Goal: Download file/media

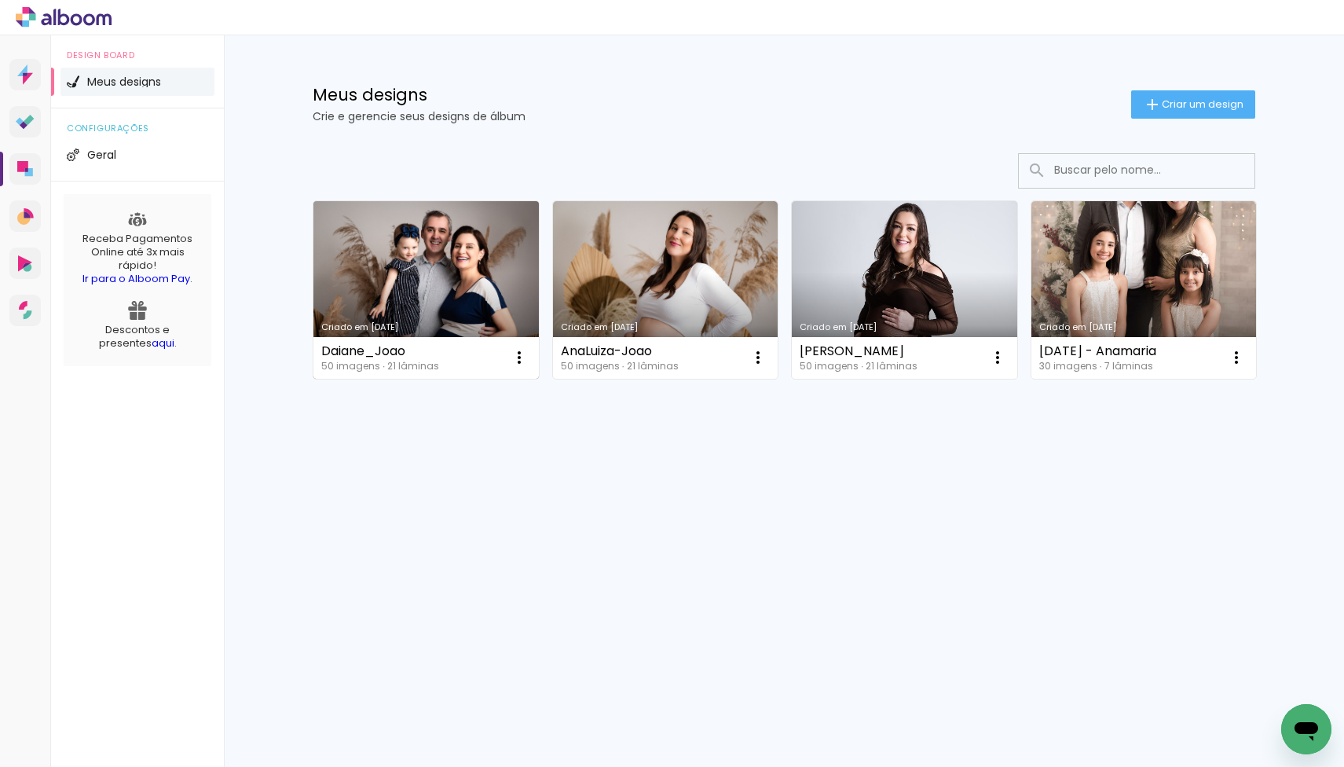
click at [398, 259] on link "Criado em [DATE]" at bounding box center [425, 290] width 225 height 178
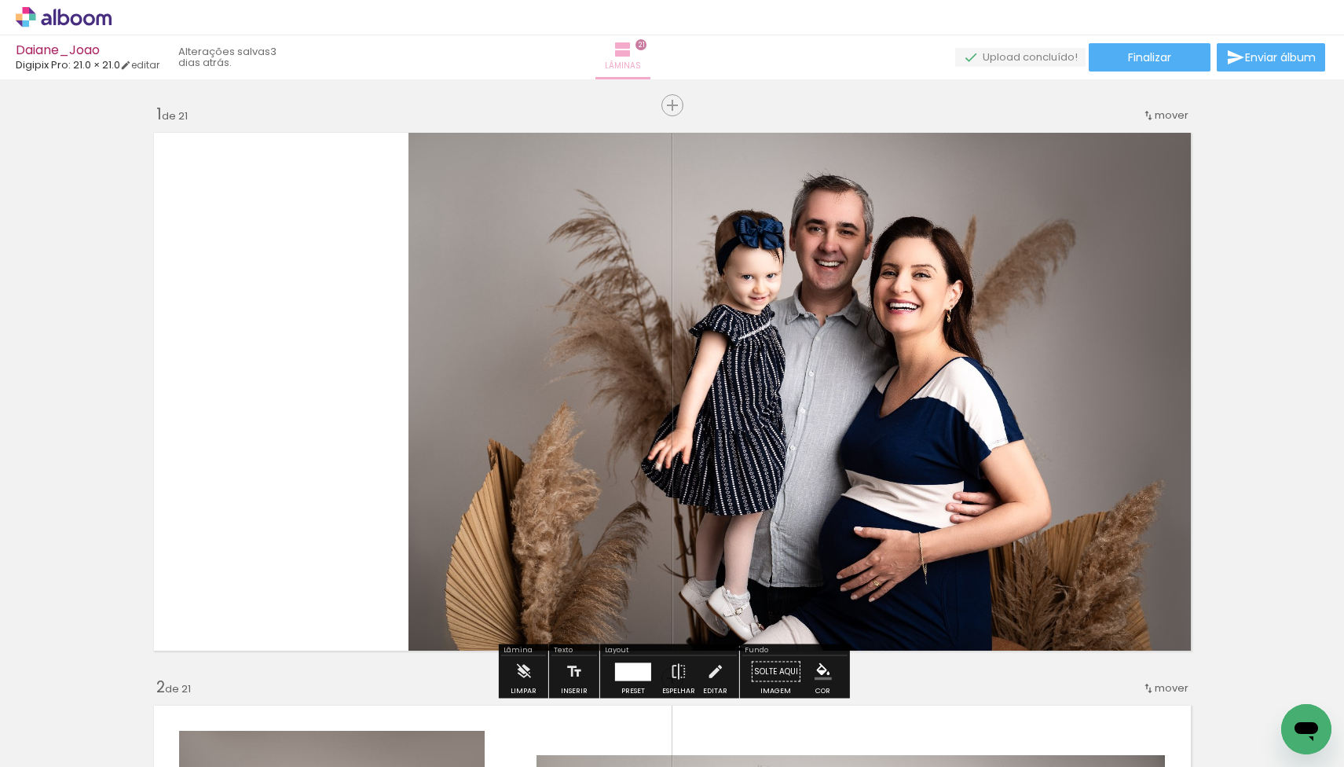
click at [632, 40] on iron-icon at bounding box center [623, 49] width 19 height 19
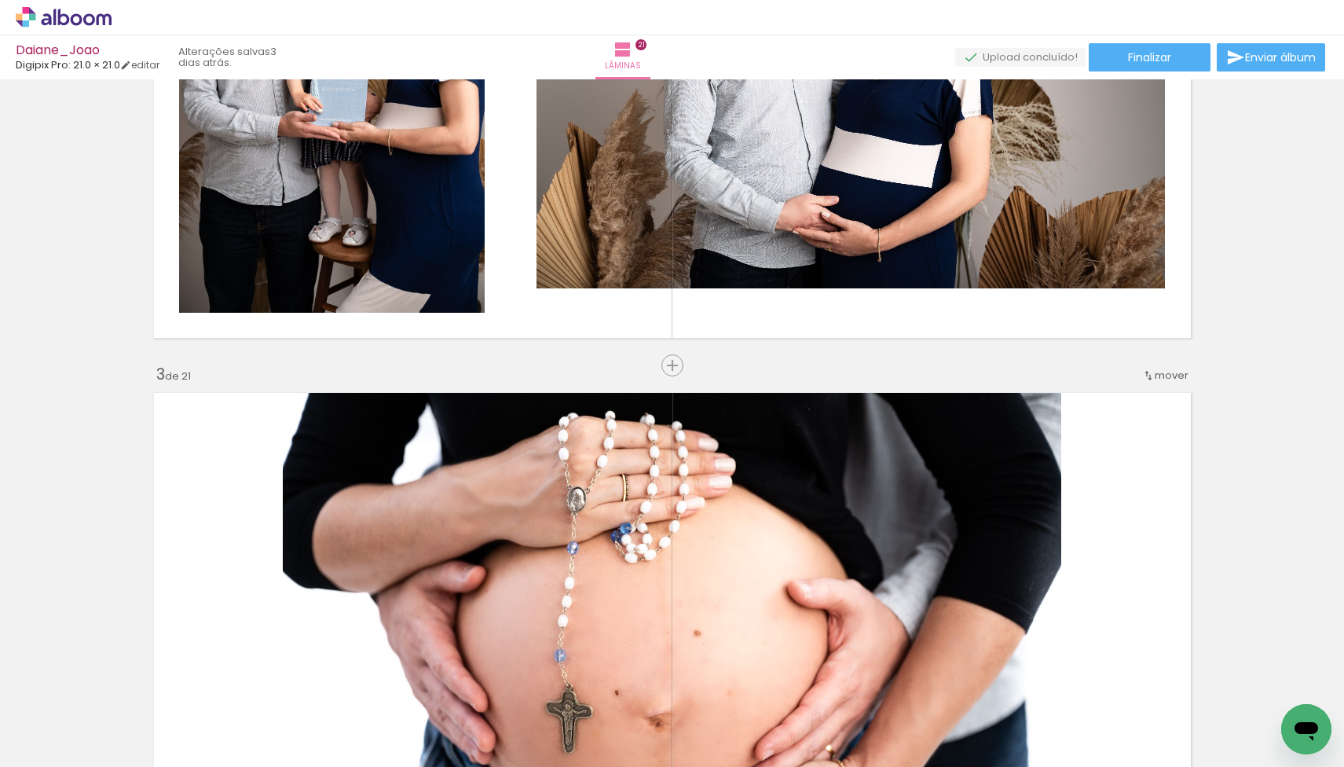
scroll to position [889, 0]
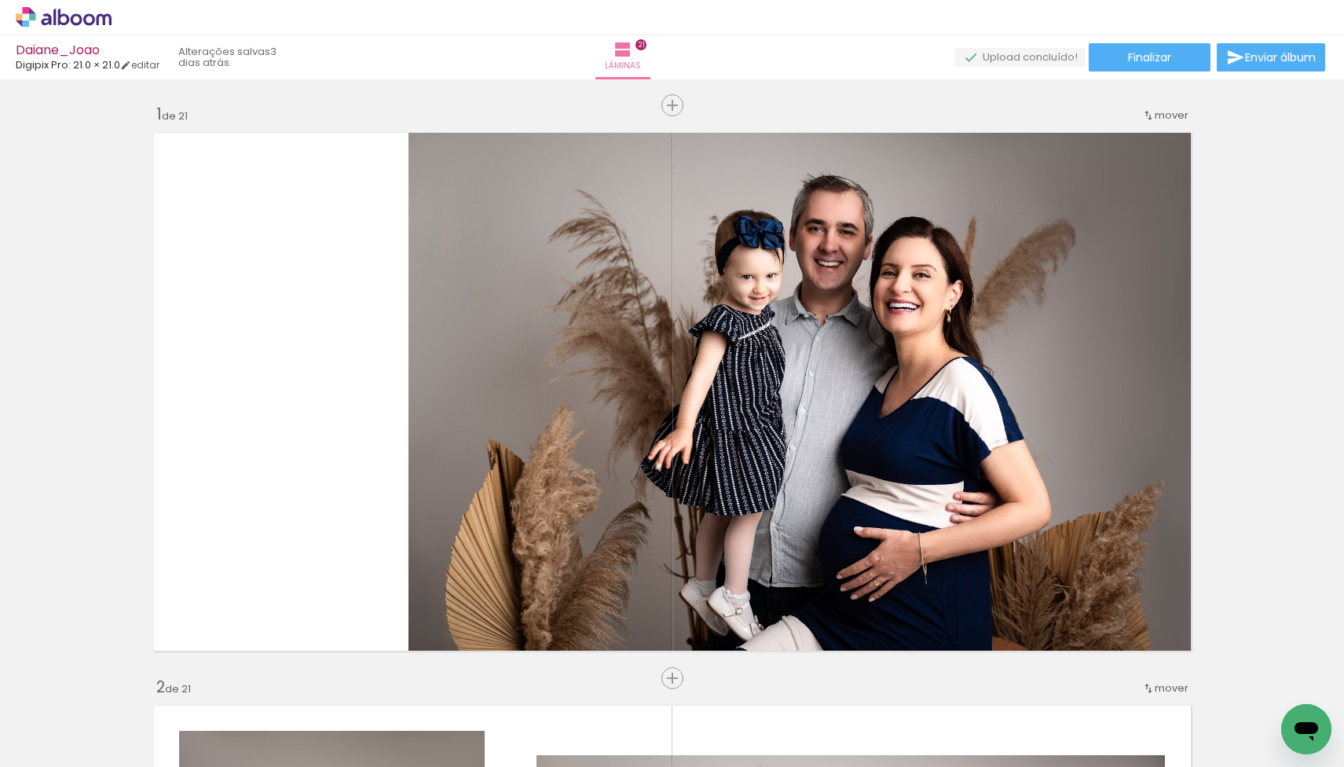
scroll to position [889, 0]
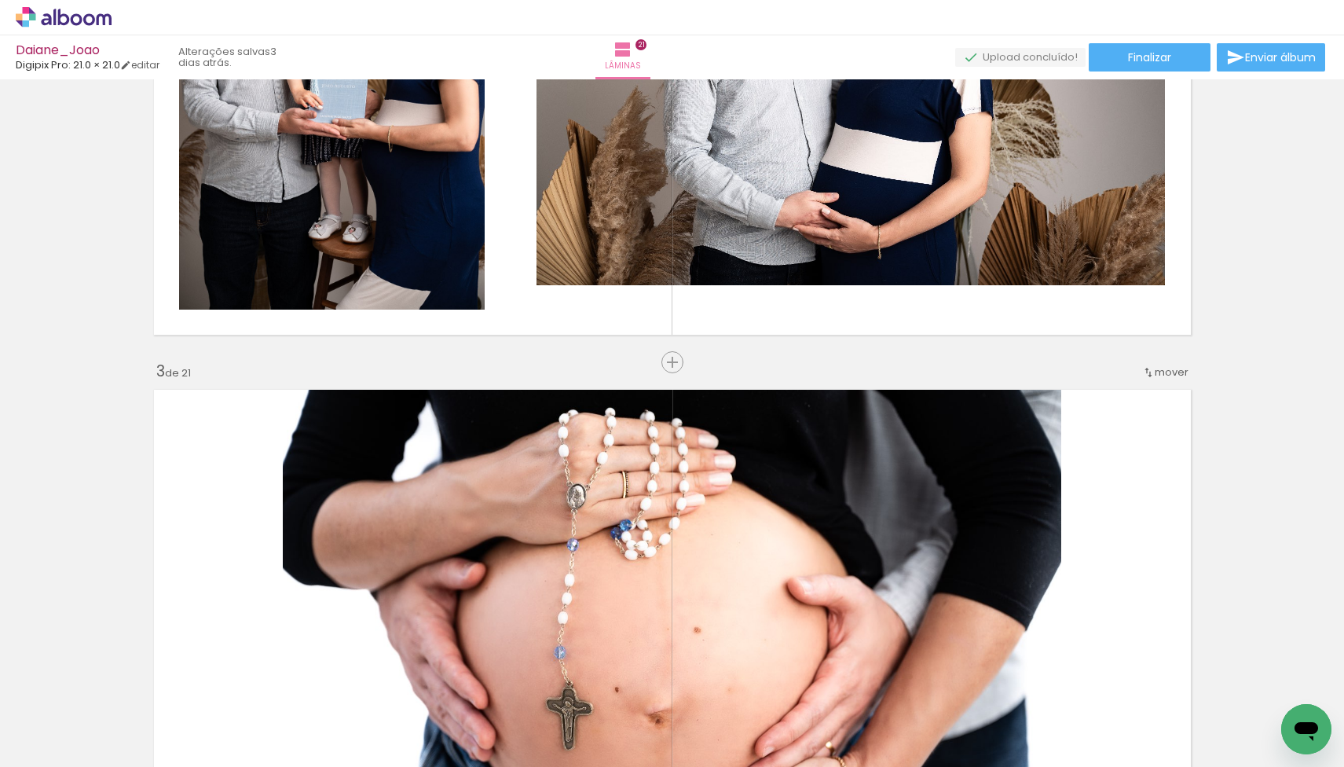
click at [1174, 375] on span "mover" at bounding box center [1172, 372] width 34 height 15
click at [1117, 372] on span "antes da" at bounding box center [1107, 370] width 46 height 26
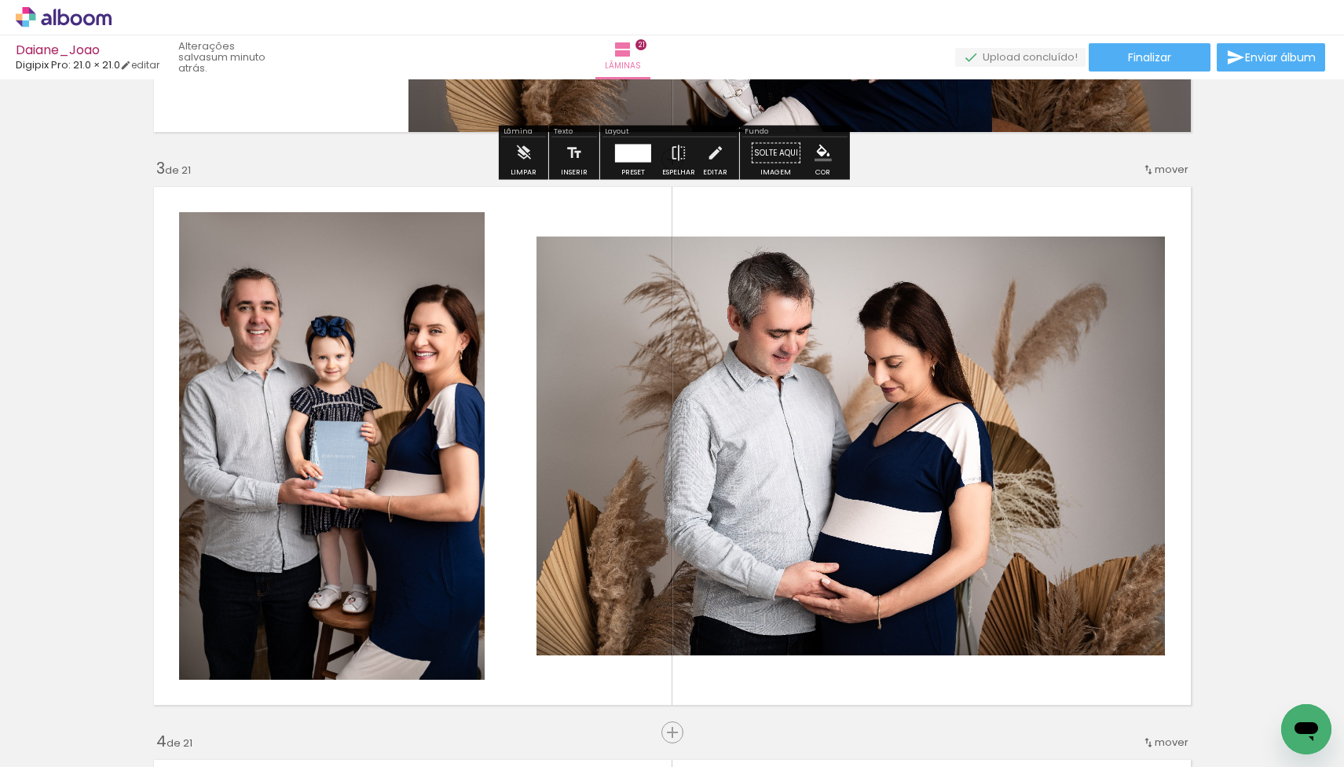
scroll to position [1152, 0]
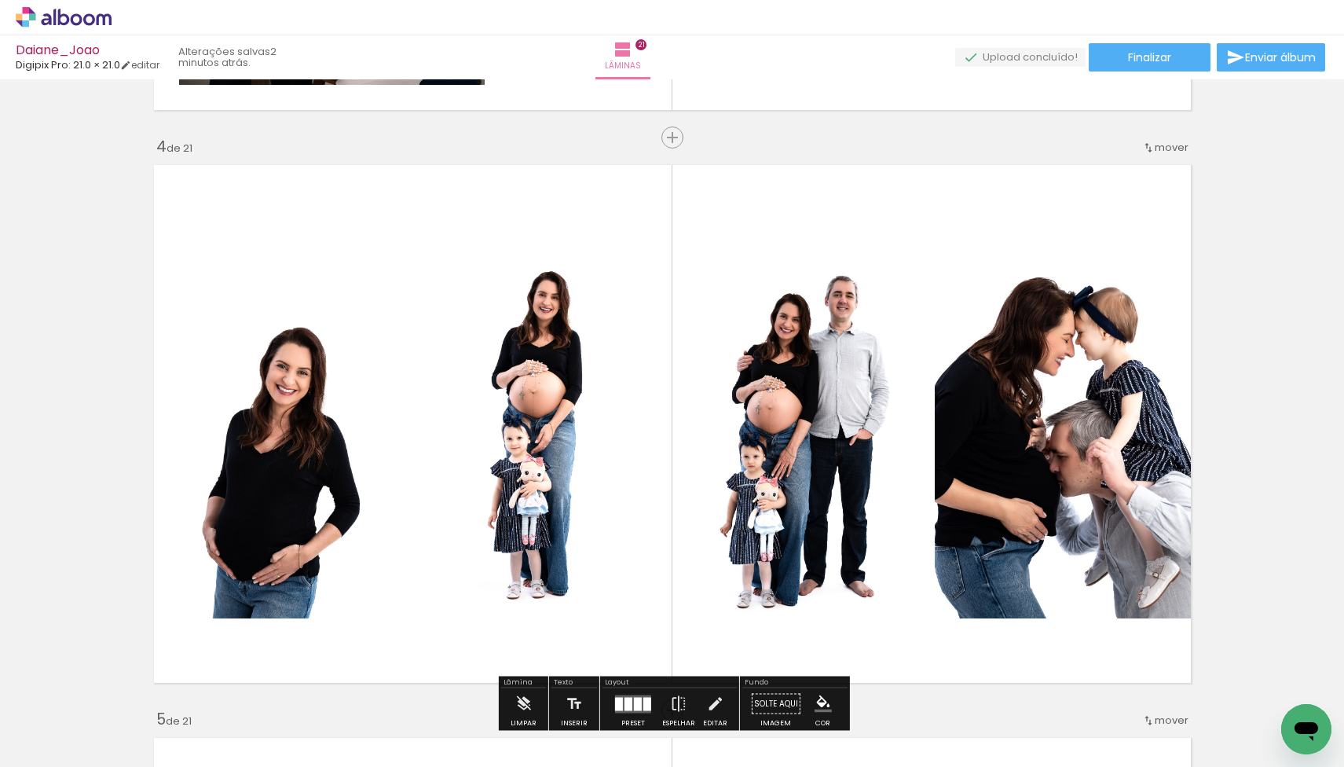
scroll to position [1681, 0]
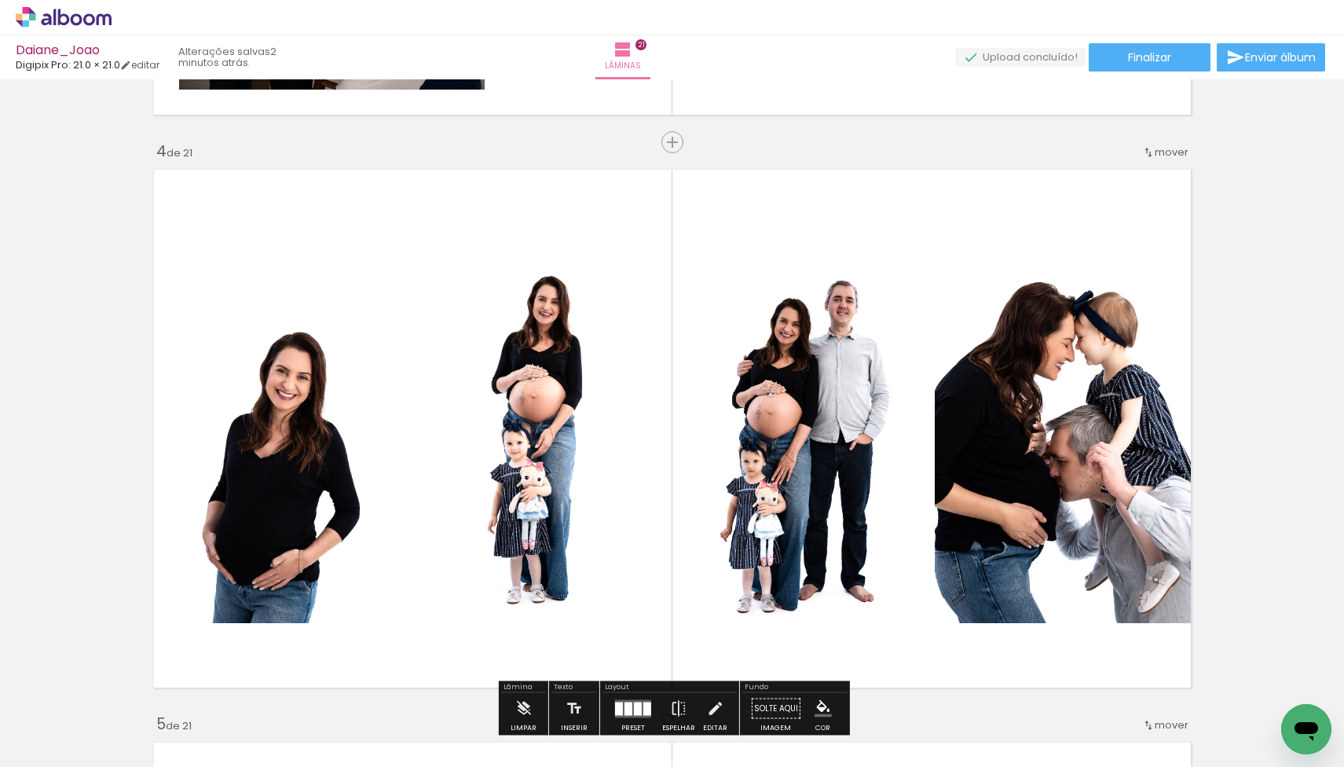
click at [1172, 150] on span "mover" at bounding box center [1172, 152] width 34 height 15
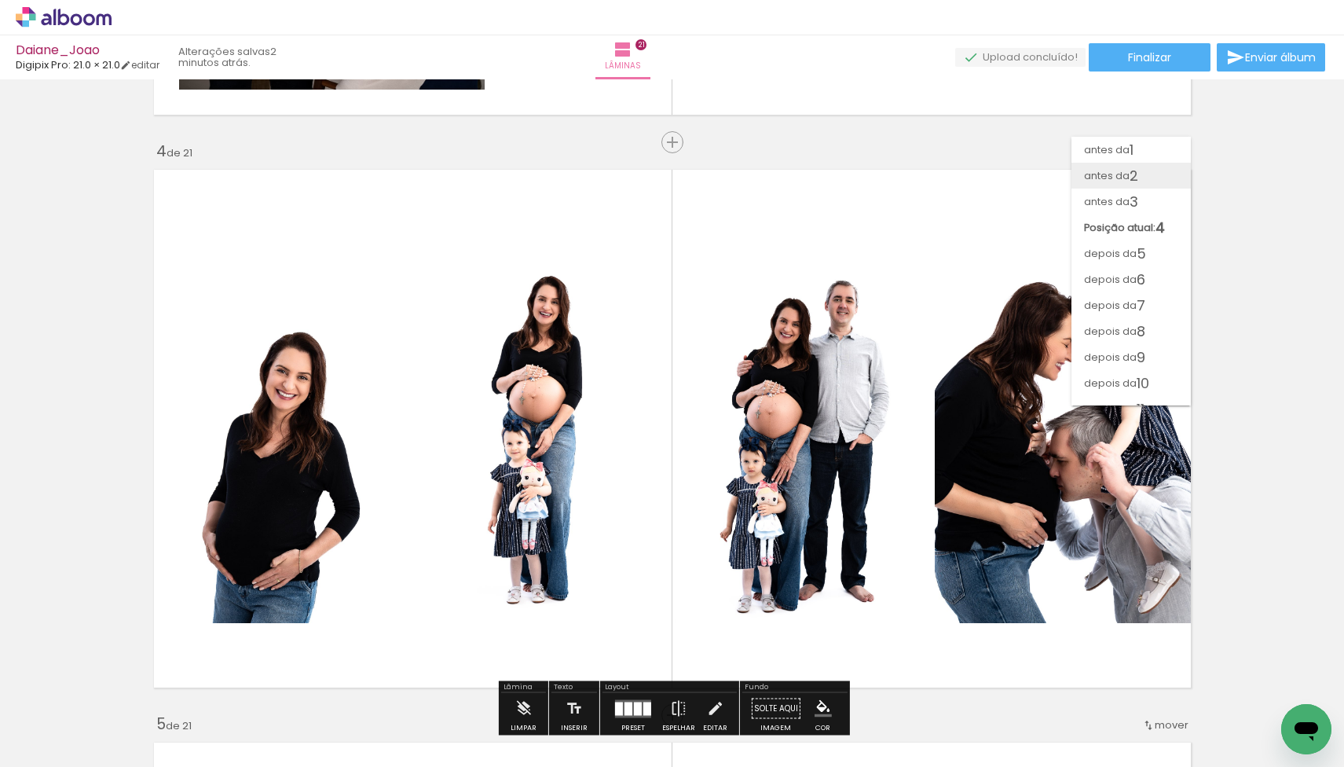
click at [1123, 173] on span "antes da" at bounding box center [1107, 176] width 46 height 26
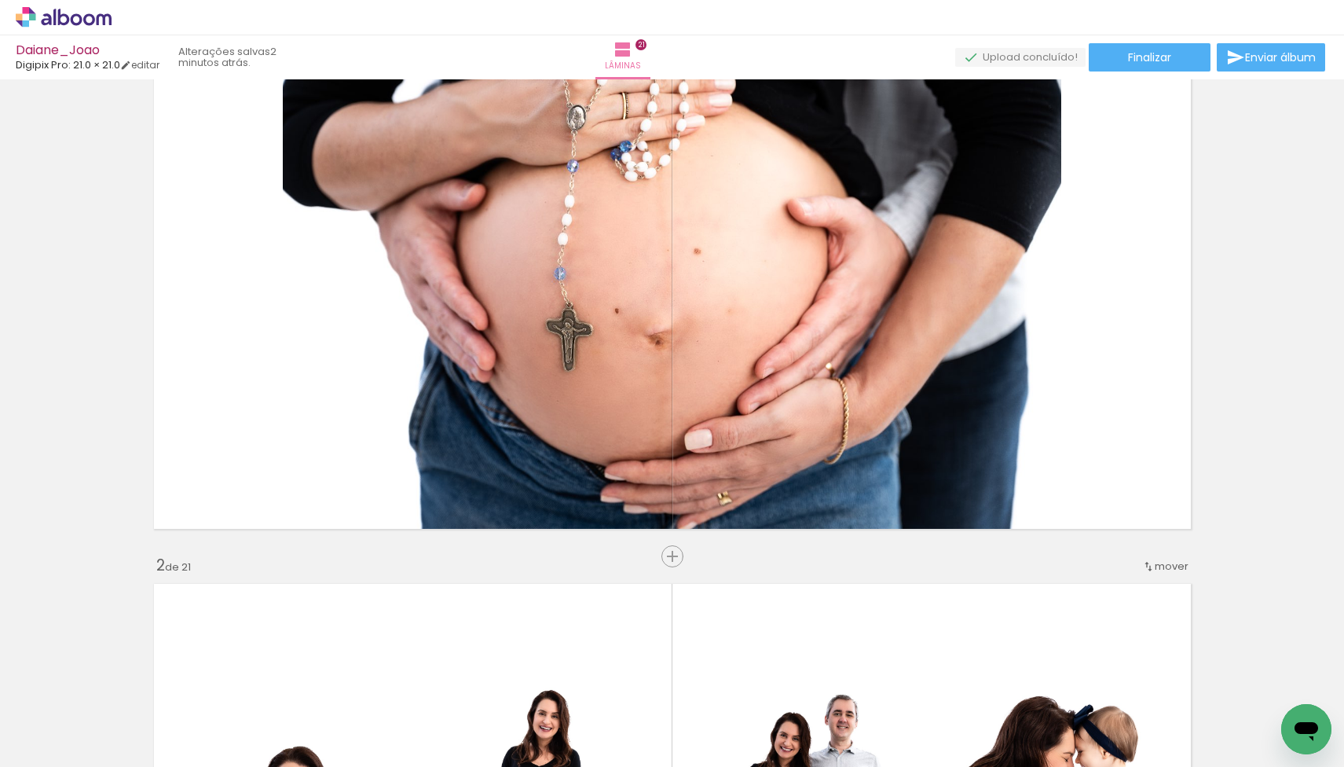
scroll to position [0, 0]
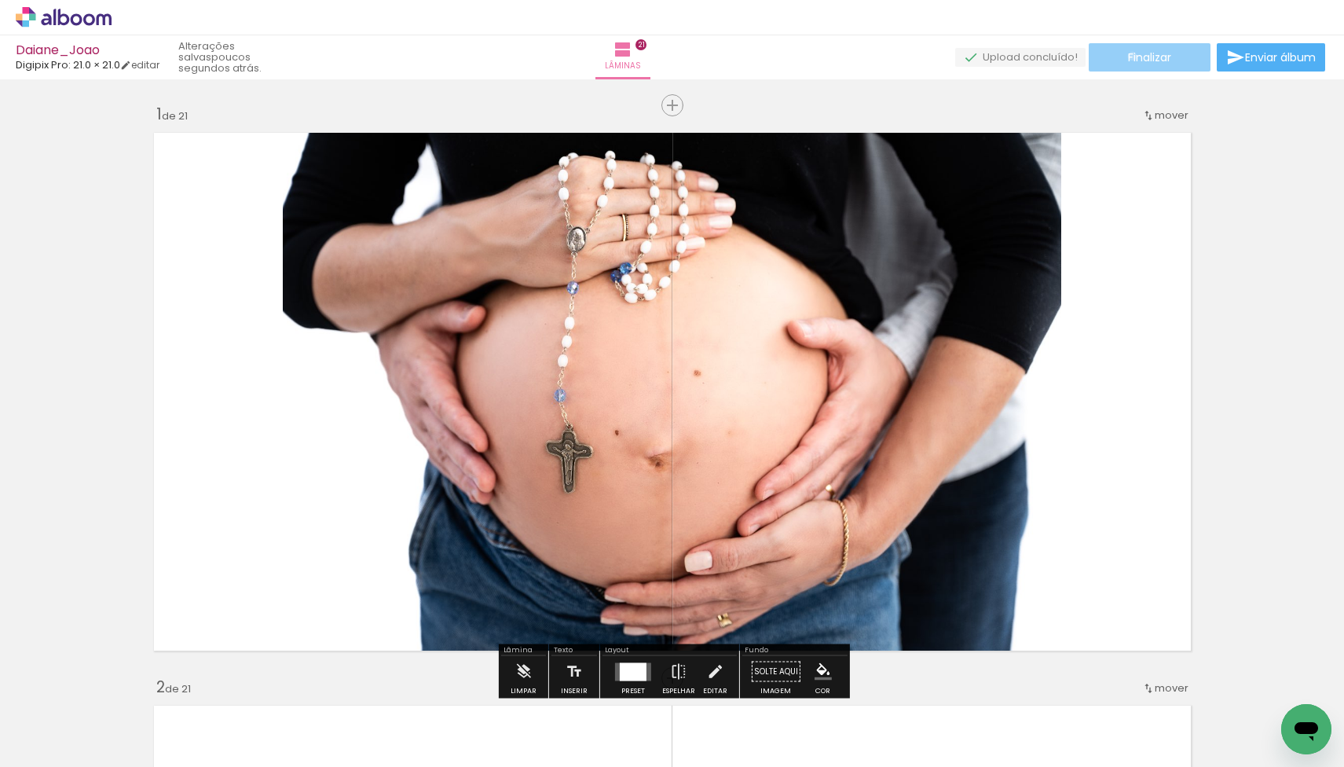
click at [1128, 56] on span "Finalizar" at bounding box center [1149, 57] width 43 height 11
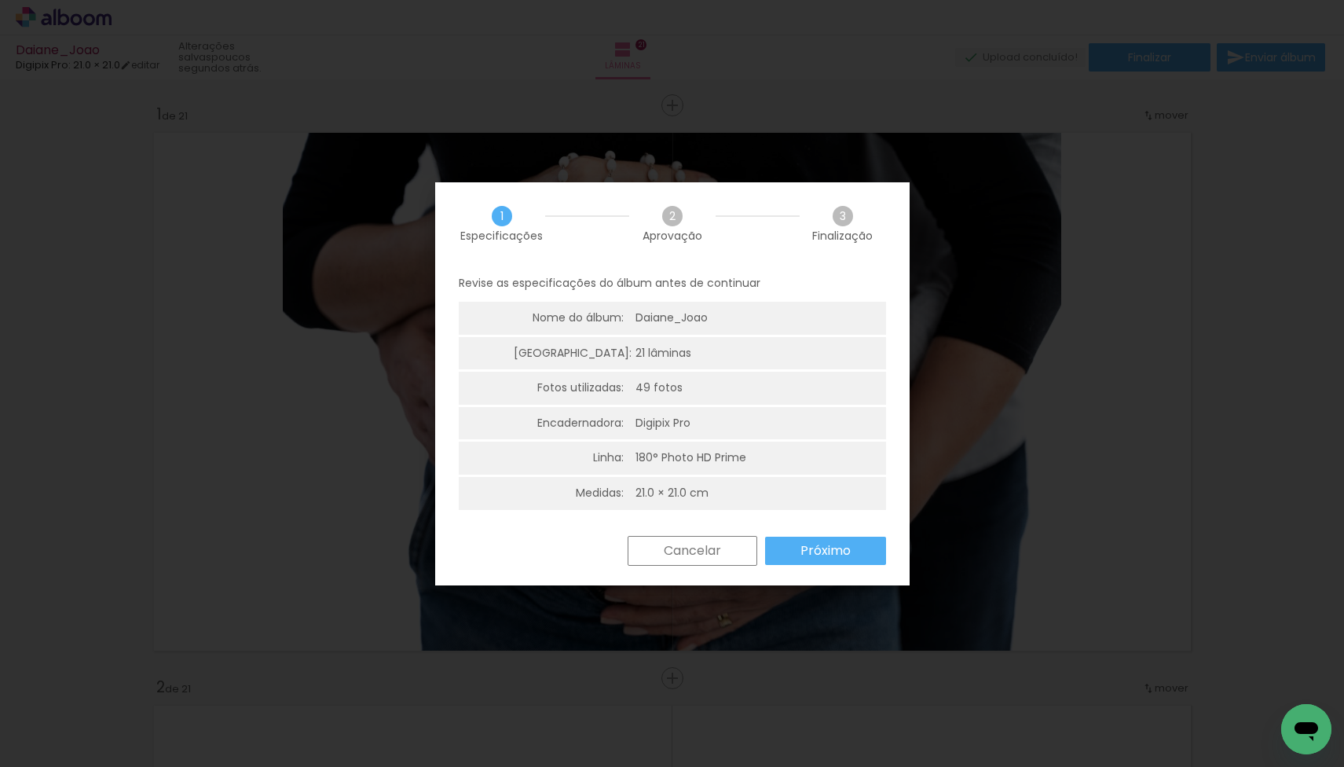
click at [0, 0] on slot "Próximo" at bounding box center [0, 0] width 0 height 0
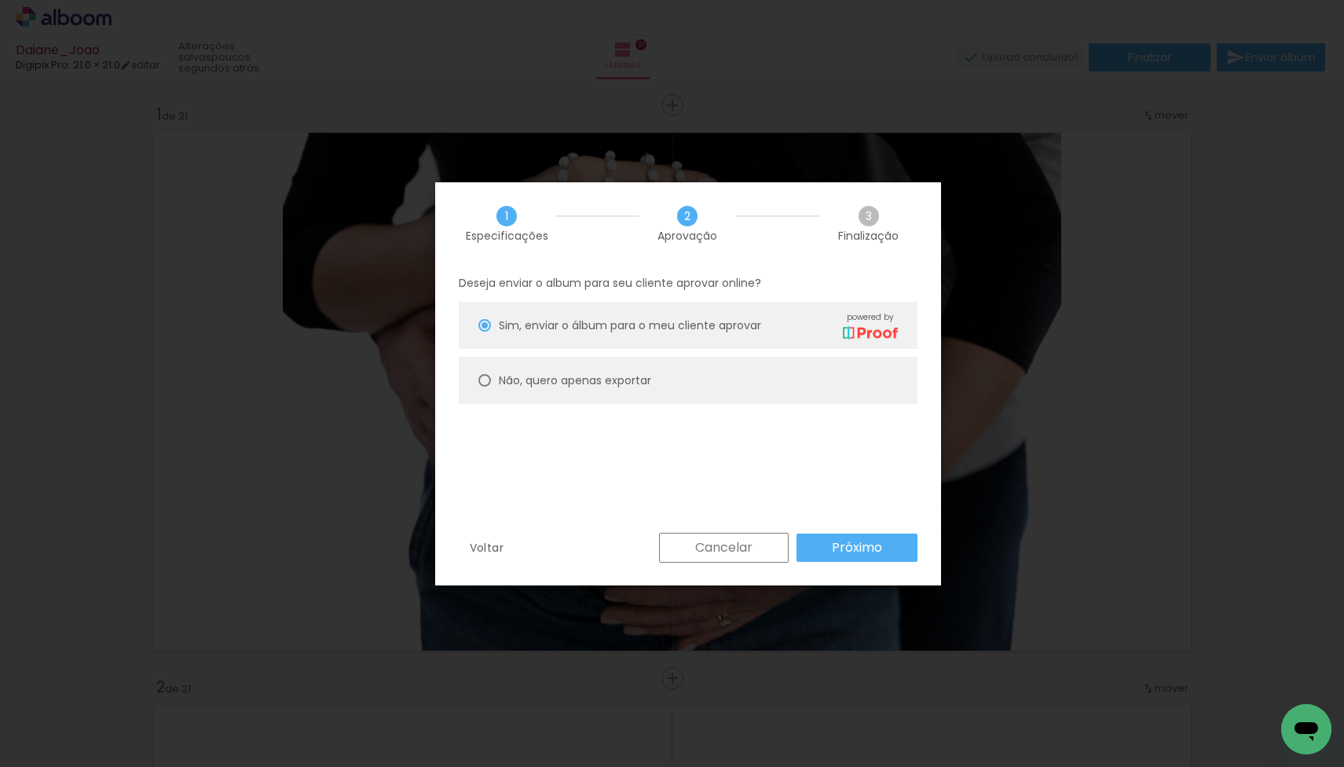
click at [599, 371] on paper-radio-button "Não, quero apenas exportar" at bounding box center [688, 380] width 459 height 47
type paper-radio-button "on"
click at [0, 0] on slot "Não, quero apenas exportar" at bounding box center [0, 0] width 0 height 0
click at [0, 0] on slot "Próximo" at bounding box center [0, 0] width 0 height 0
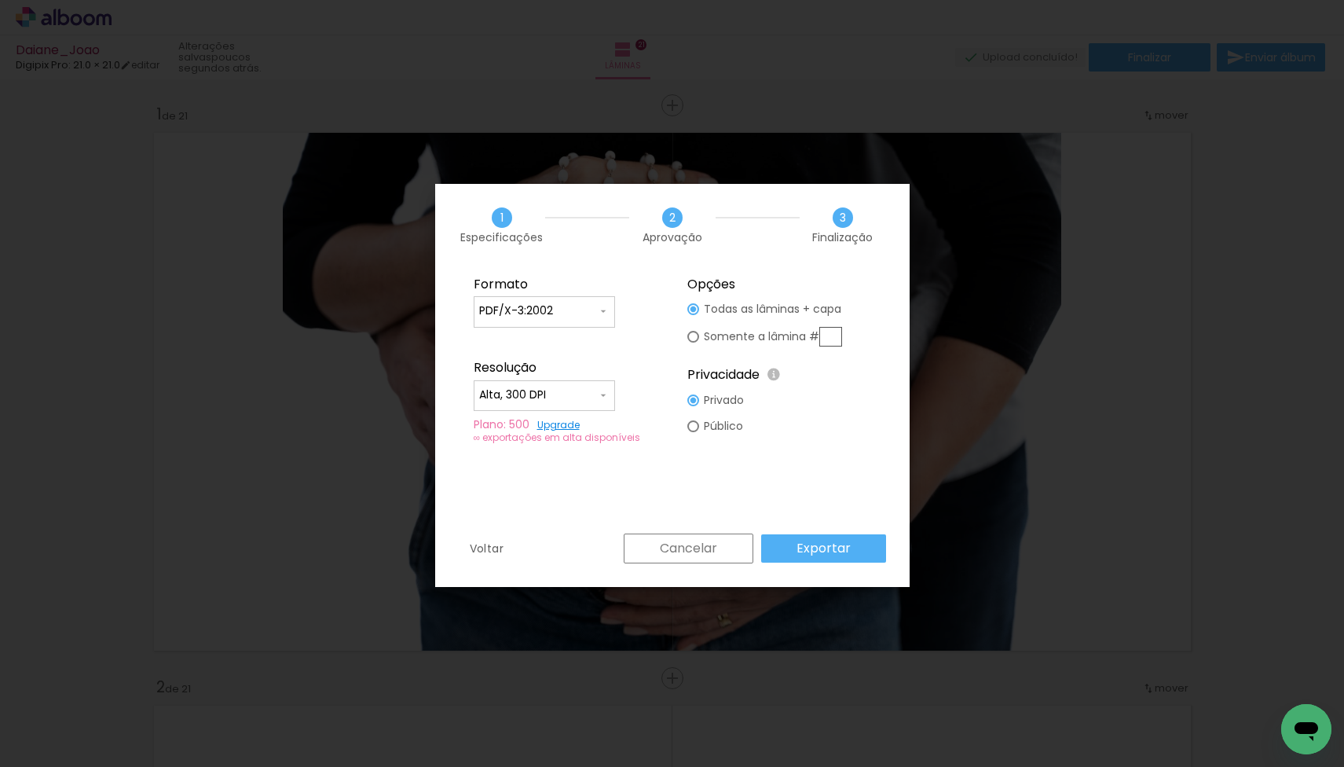
click at [583, 394] on input "Alta, 300 DPI" at bounding box center [538, 395] width 118 height 16
click at [553, 424] on paper-item "Baixa" at bounding box center [544, 424] width 141 height 31
type input "Baixa"
click at [573, 307] on input "PDF/X-3:2002" at bounding box center [538, 311] width 118 height 16
click at [546, 321] on paper-item "JPG" at bounding box center [544, 308] width 141 height 31
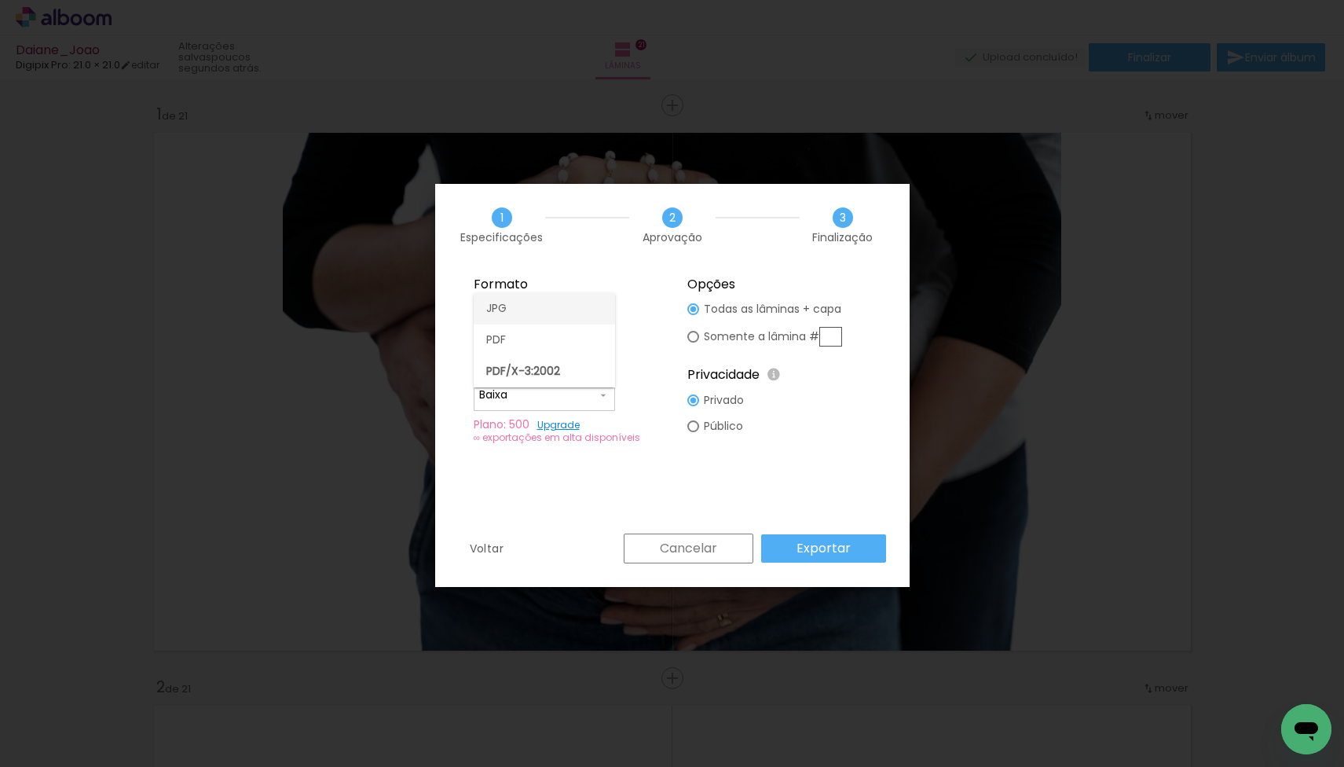
type input "JPG"
click at [0, 0] on slot "Exportar" at bounding box center [0, 0] width 0 height 0
